Goal: Find contact information: Find contact information

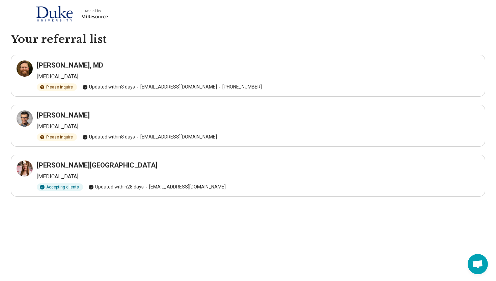
click at [91, 160] on h3 "[PERSON_NAME][GEOGRAPHIC_DATA]" at bounding box center [97, 164] width 121 height 9
click at [67, 162] on h3 "[PERSON_NAME][GEOGRAPHIC_DATA]" at bounding box center [97, 164] width 121 height 9
click at [53, 166] on h3 "[PERSON_NAME][GEOGRAPHIC_DATA]" at bounding box center [97, 164] width 121 height 9
click at [25, 168] on icon at bounding box center [25, 168] width 8 height 8
drag, startPoint x: 147, startPoint y: 187, endPoint x: 254, endPoint y: 186, distance: 106.2
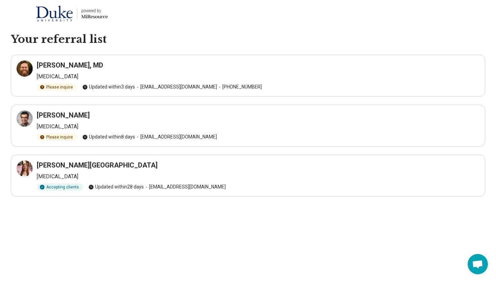
click at [226, 186] on span "drmelissa@jacksonpsychologicalassessment.com" at bounding box center [185, 186] width 82 height 7
copy span "drmelissa@jacksonpsychologicalassessment.com"
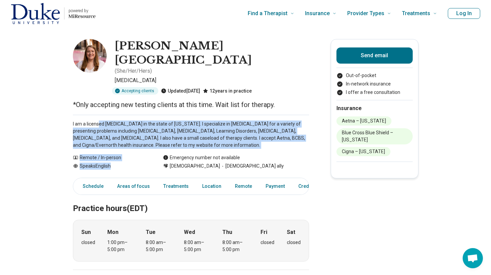
drag, startPoint x: 102, startPoint y: 108, endPoint x: 112, endPoint y: 156, distance: 49.6
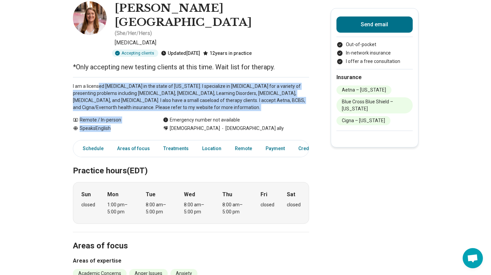
scroll to position [38, 0]
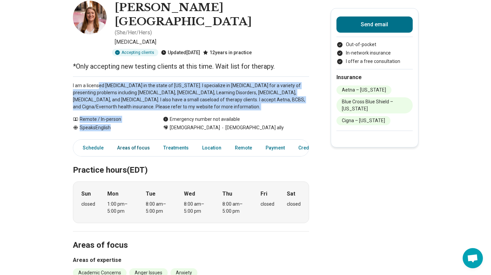
click at [128, 141] on link "Areas of focus" at bounding box center [133, 148] width 41 height 14
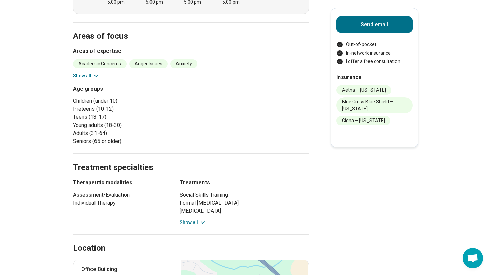
scroll to position [248, 0]
click at [189, 219] on button "Show all" at bounding box center [192, 222] width 27 height 7
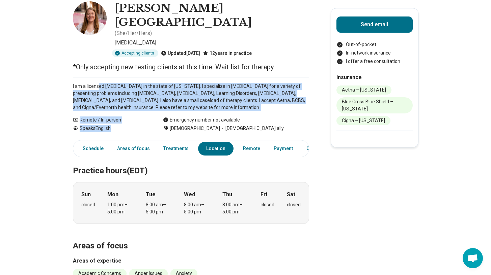
scroll to position [0, 0]
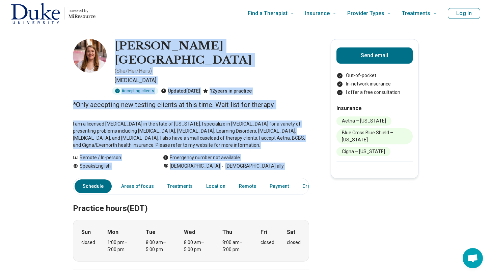
drag, startPoint x: 120, startPoint y: 44, endPoint x: 341, endPoint y: 33, distance: 220.8
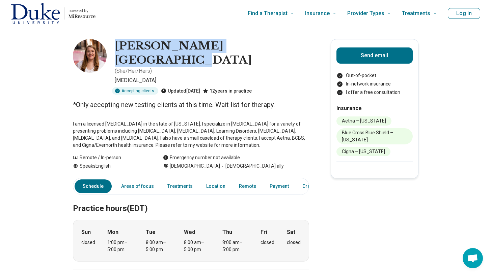
drag, startPoint x: 283, startPoint y: 39, endPoint x: 119, endPoint y: 42, distance: 163.9
click at [119, 42] on div "[PERSON_NAME] ( She/Her/Hers )" at bounding box center [212, 57] width 194 height 36
copy h1 "[PERSON_NAME][GEOGRAPHIC_DATA]"
click at [99, 180] on link "Schedule" at bounding box center [93, 187] width 37 height 14
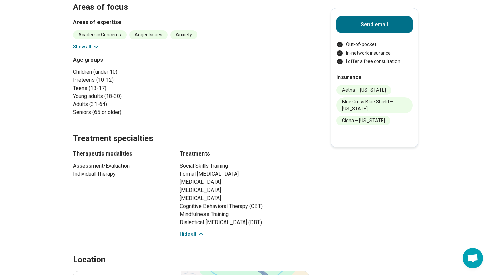
scroll to position [288, 0]
